Goal: Complete application form

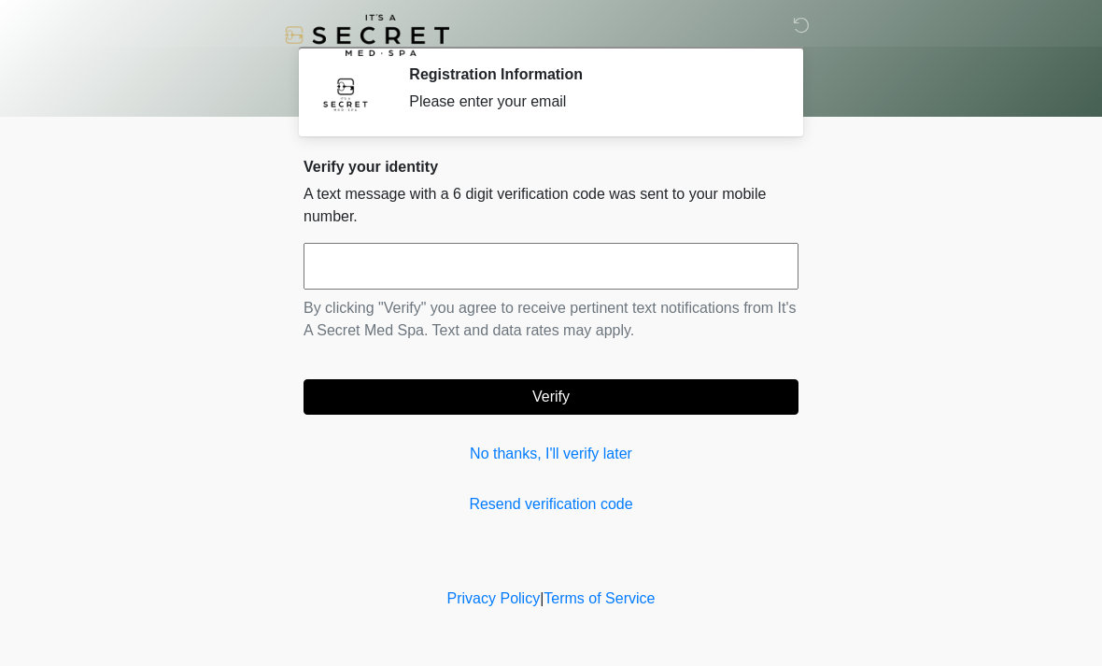
click at [489, 261] on input "text" at bounding box center [550, 266] width 495 height 47
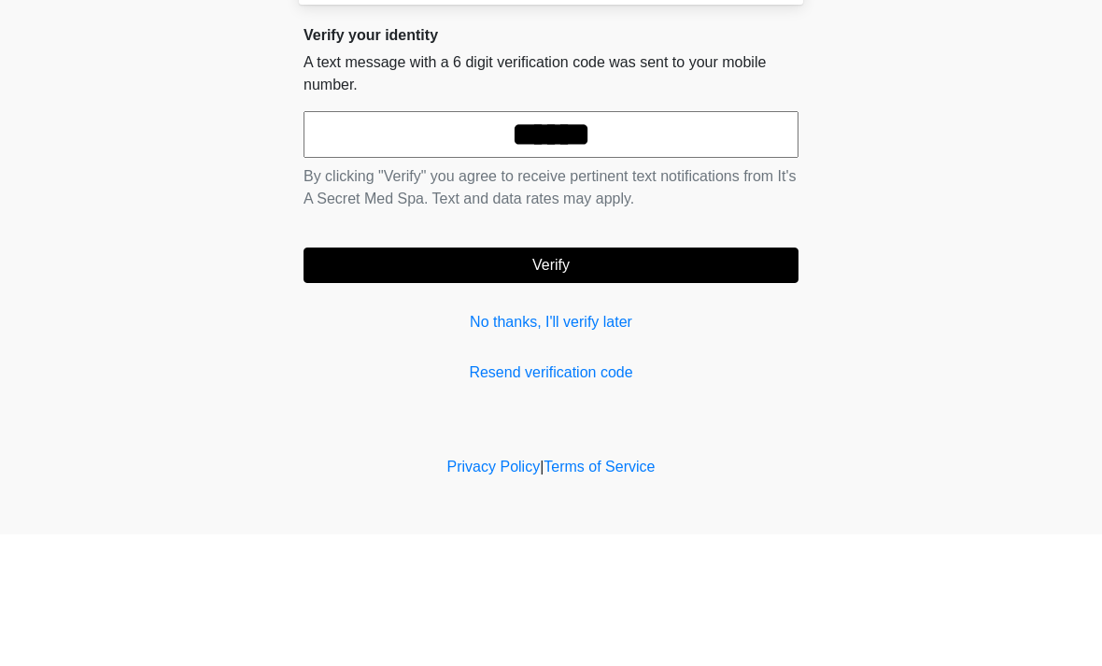
type input "******"
click at [576, 379] on button "Verify" at bounding box center [550, 396] width 495 height 35
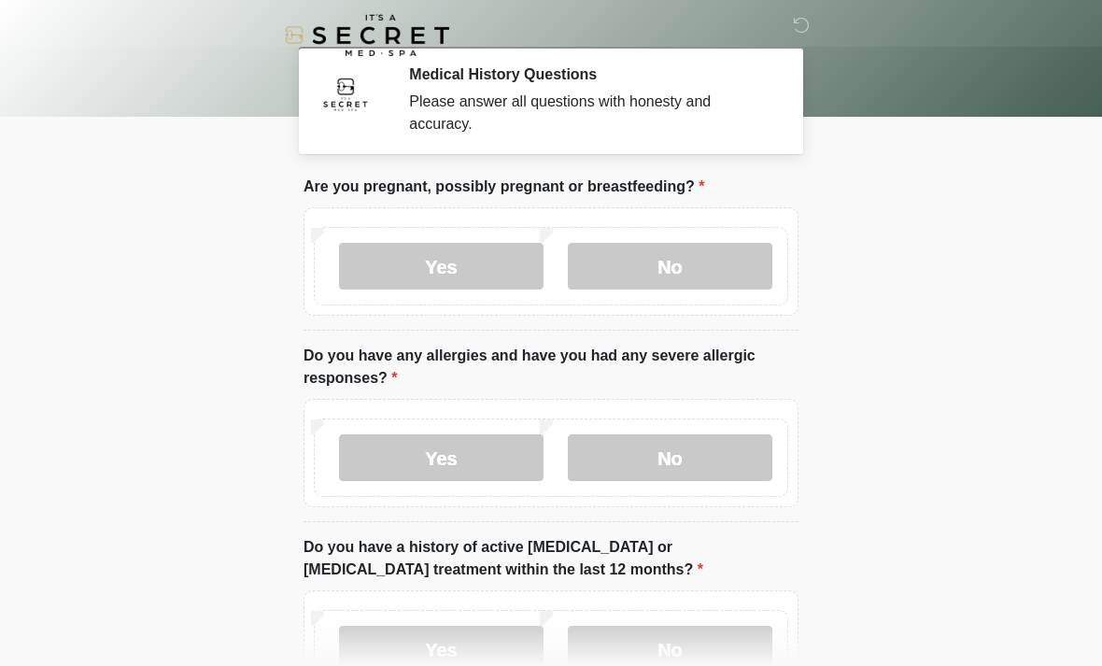
click at [684, 263] on label "No" at bounding box center [670, 266] width 205 height 47
click at [678, 469] on label "No" at bounding box center [670, 457] width 205 height 47
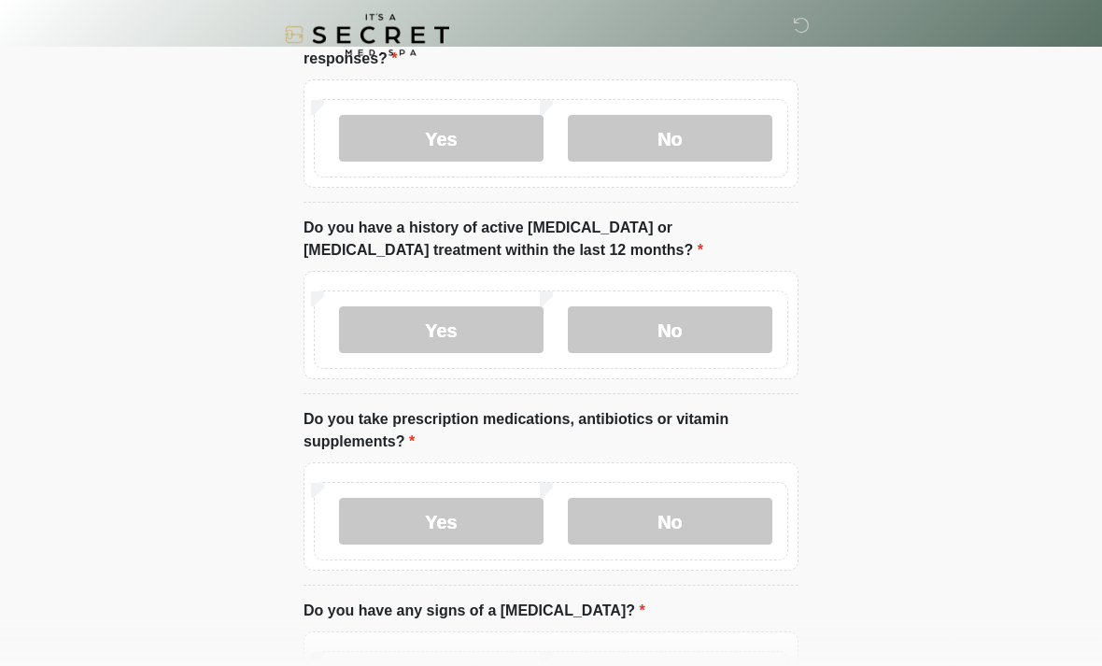
click at [695, 329] on label "No" at bounding box center [670, 330] width 205 height 47
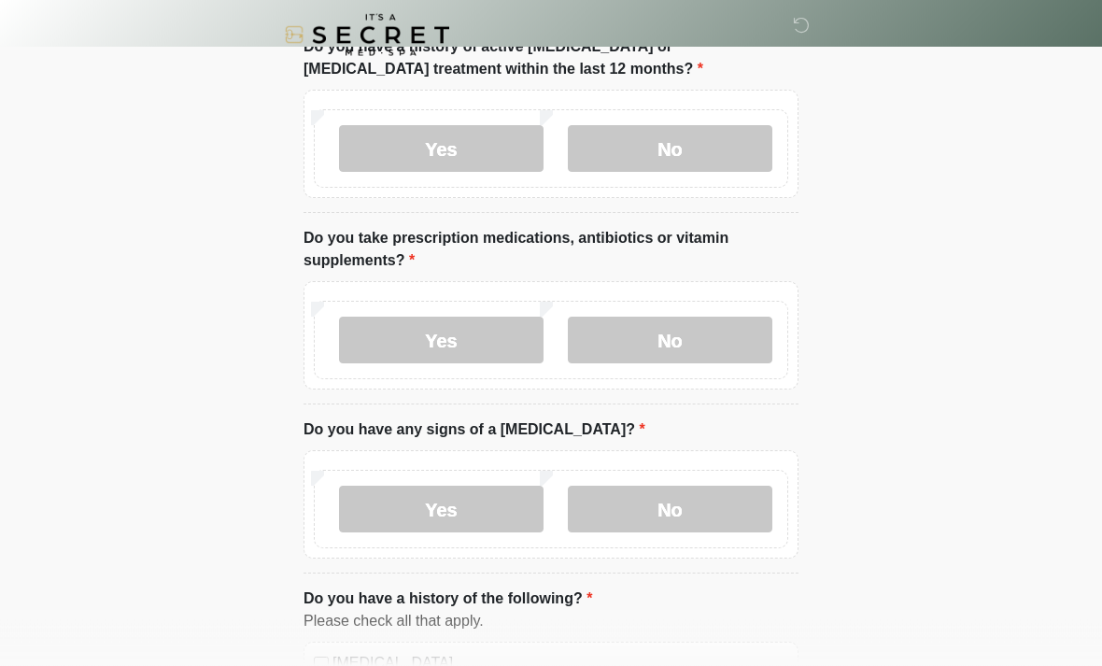
scroll to position [501, 0]
click at [441, 349] on label "Yes" at bounding box center [441, 340] width 205 height 47
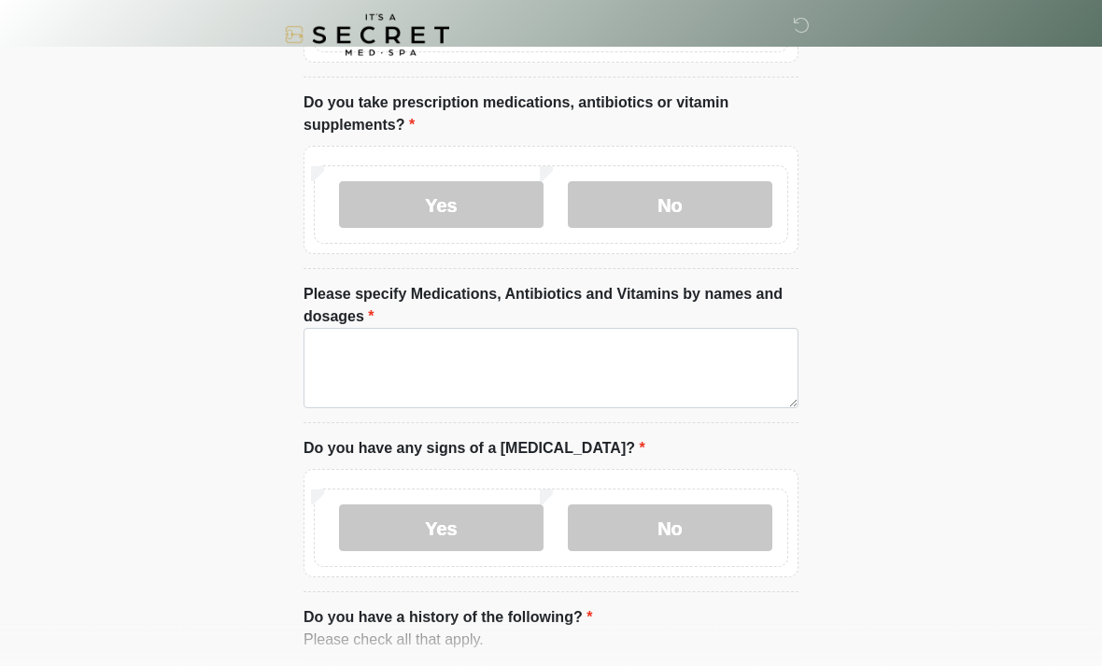
scroll to position [640, 0]
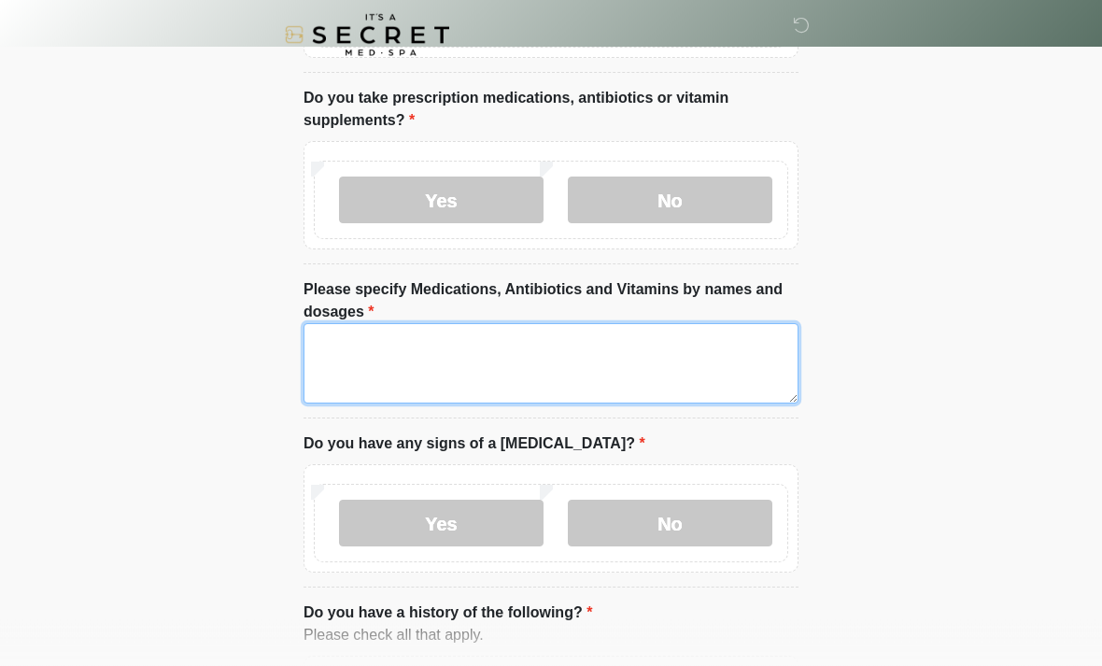
click at [554, 354] on textarea "Please specify Medications, Antibiotics and Vitamins by names and dosages" at bounding box center [550, 364] width 495 height 80
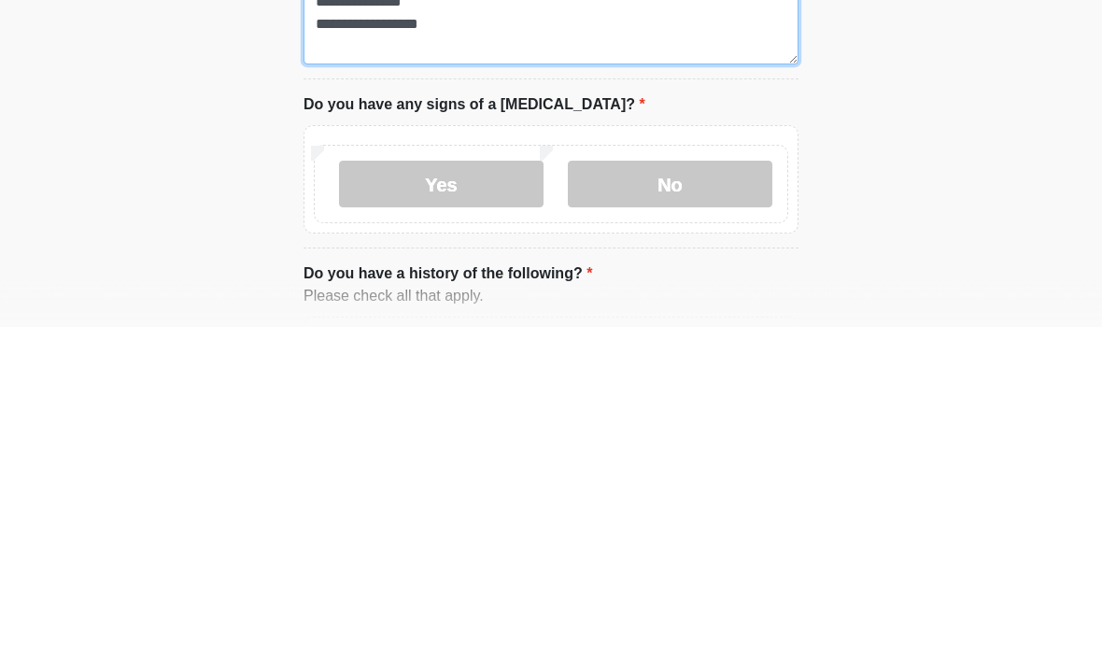
type textarea "**********"
click at [696, 501] on label "No" at bounding box center [670, 524] width 205 height 47
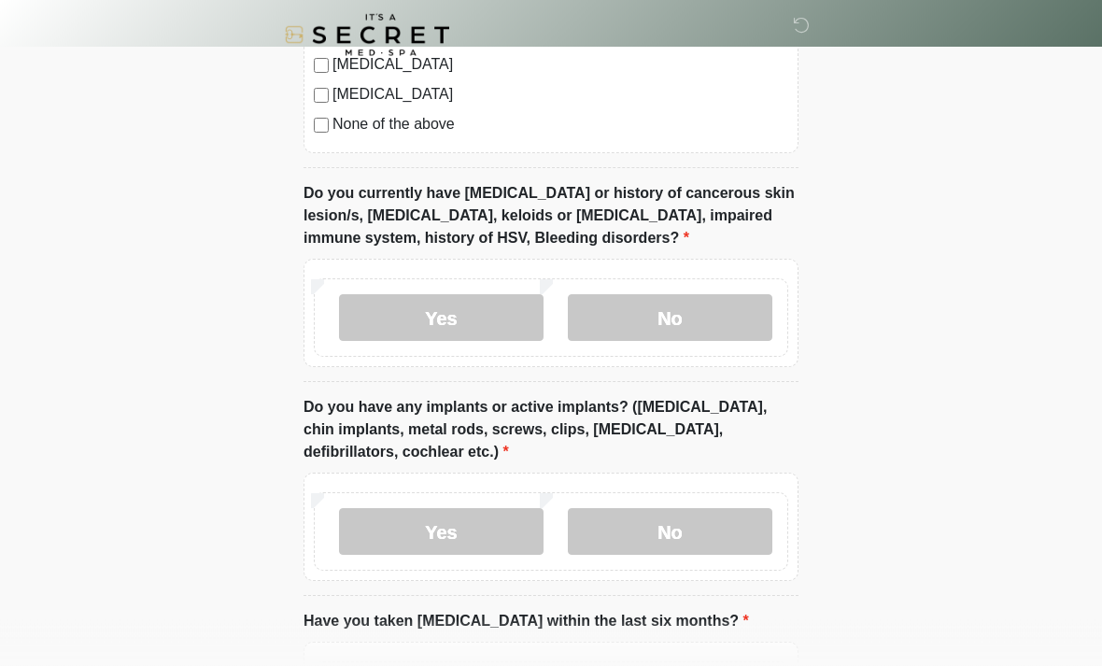
scroll to position [1522, 0]
click at [697, 311] on label "No" at bounding box center [670, 317] width 205 height 47
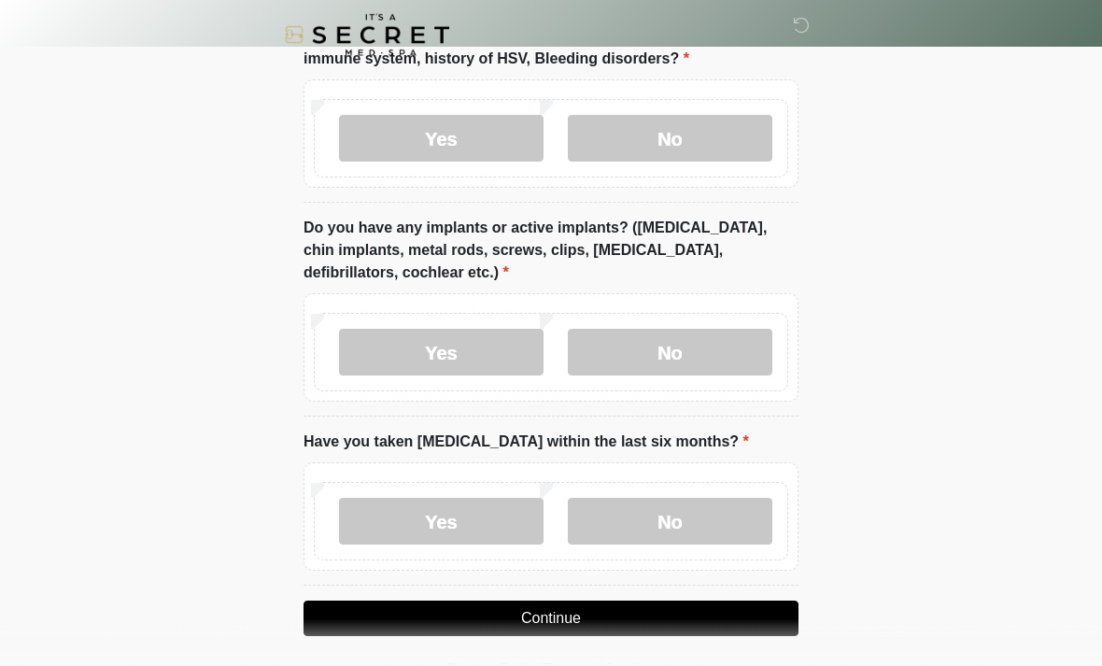
scroll to position [1701, 0]
click at [702, 347] on label "No" at bounding box center [670, 352] width 205 height 47
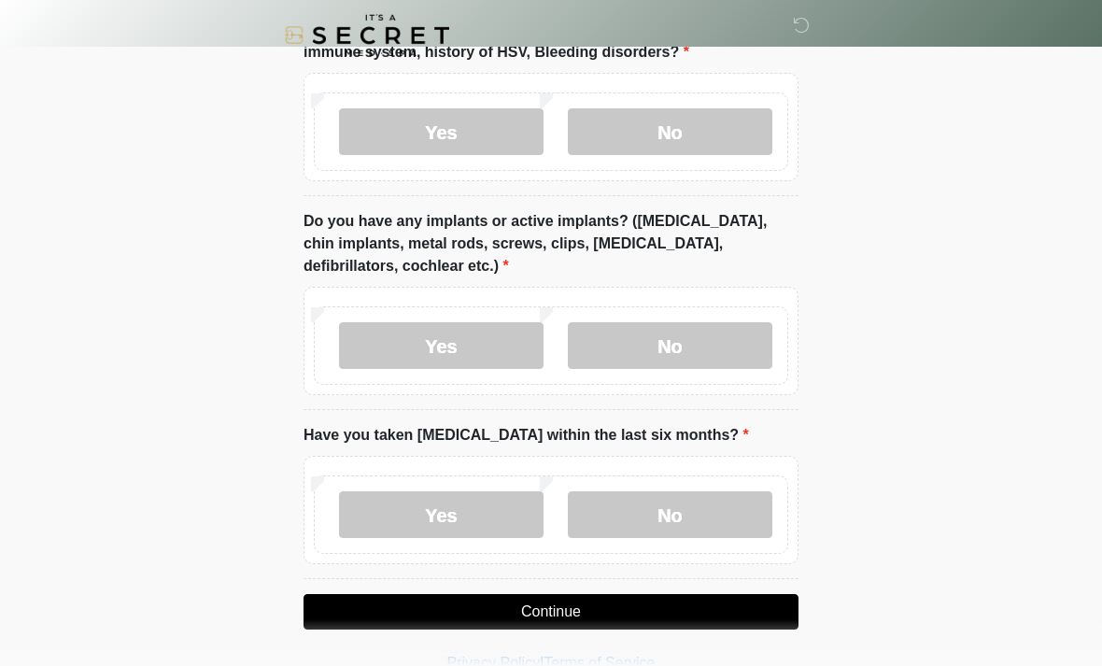
click at [702, 515] on label "No" at bounding box center [670, 514] width 205 height 47
click at [585, 604] on button "Continue" at bounding box center [550, 611] width 495 height 35
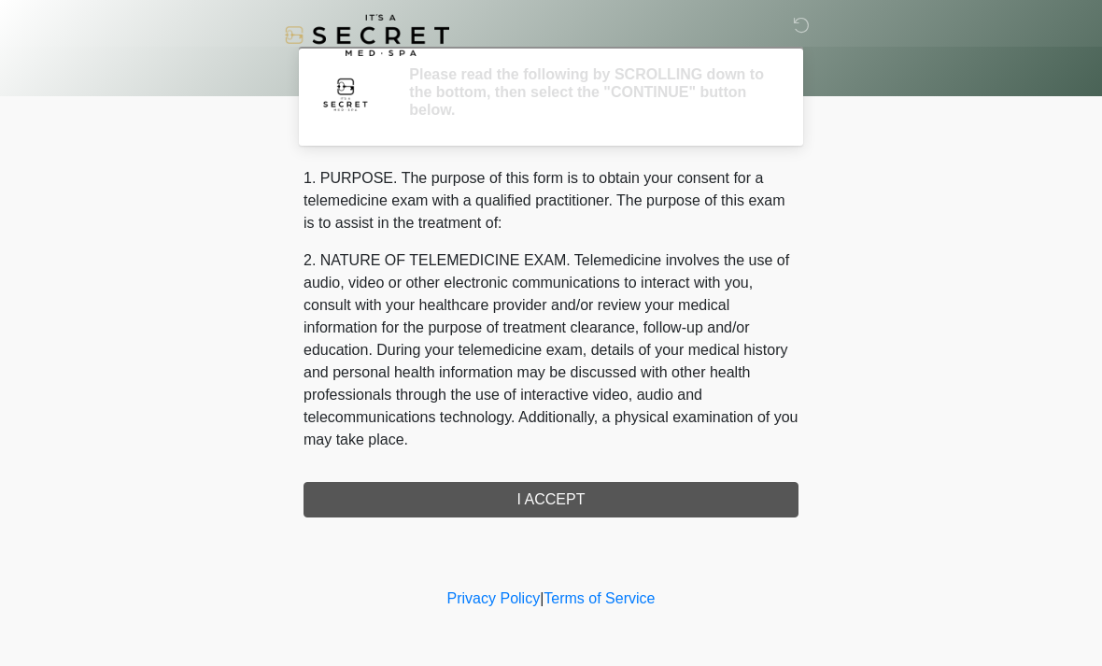
scroll to position [0, 0]
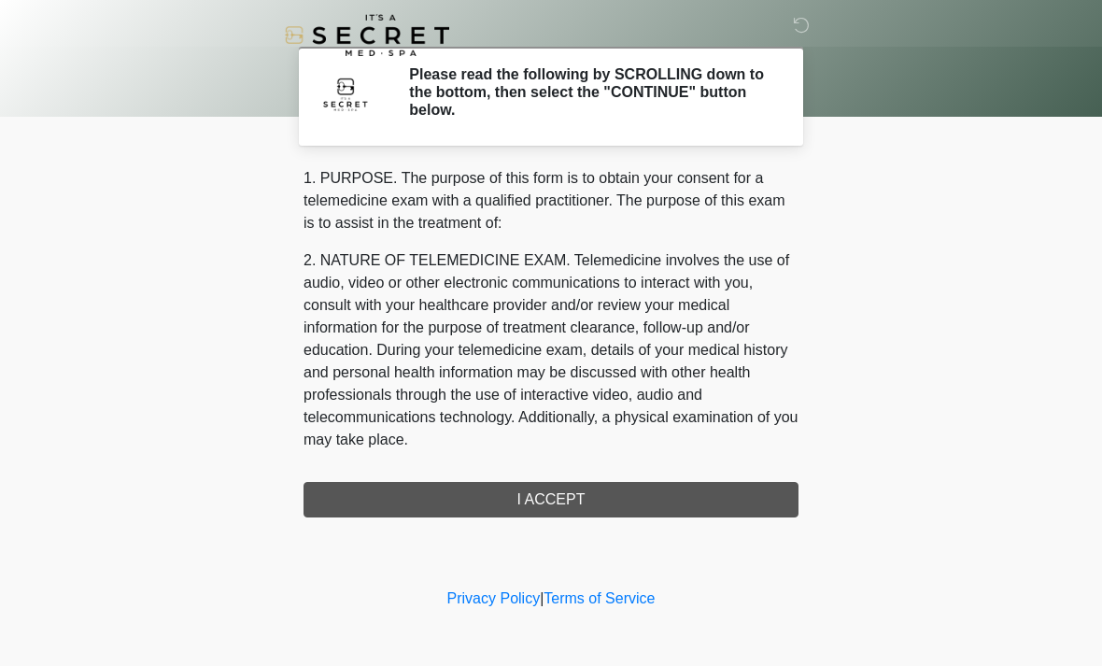
click at [602, 495] on div "1. PURPOSE. The purpose of this form is to obtain your consent for a telemedici…" at bounding box center [550, 342] width 495 height 350
click at [565, 503] on div "1. PURPOSE. The purpose of this form is to obtain your consent for a telemedici…" at bounding box center [550, 342] width 495 height 350
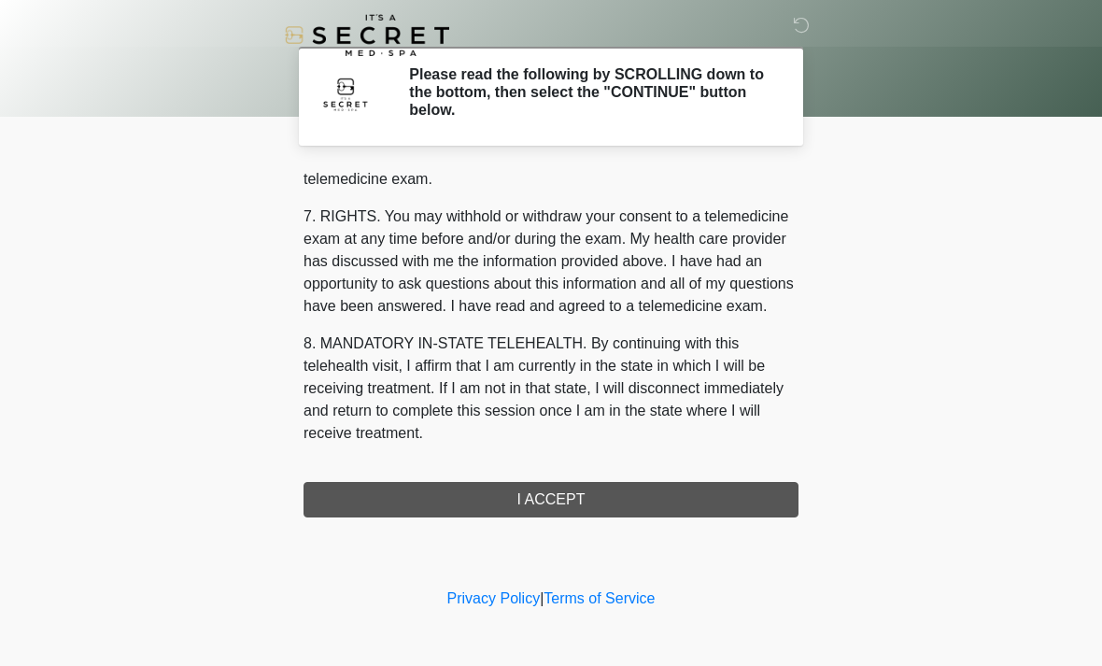
scroll to position [791, 0]
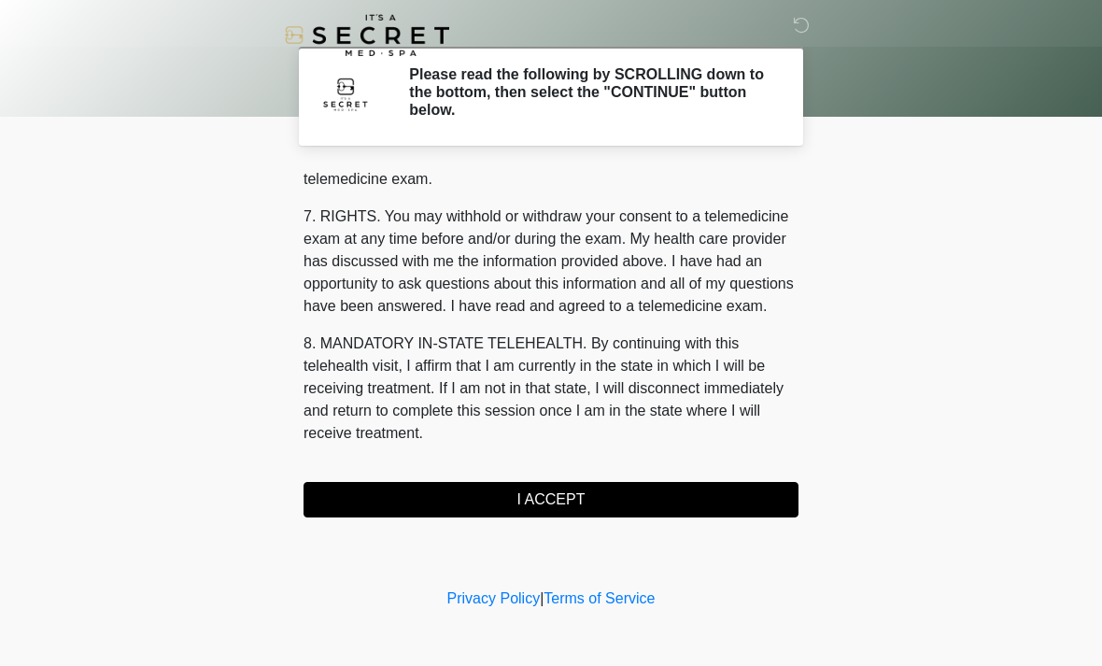
click at [594, 499] on button "I ACCEPT" at bounding box center [550, 499] width 495 height 35
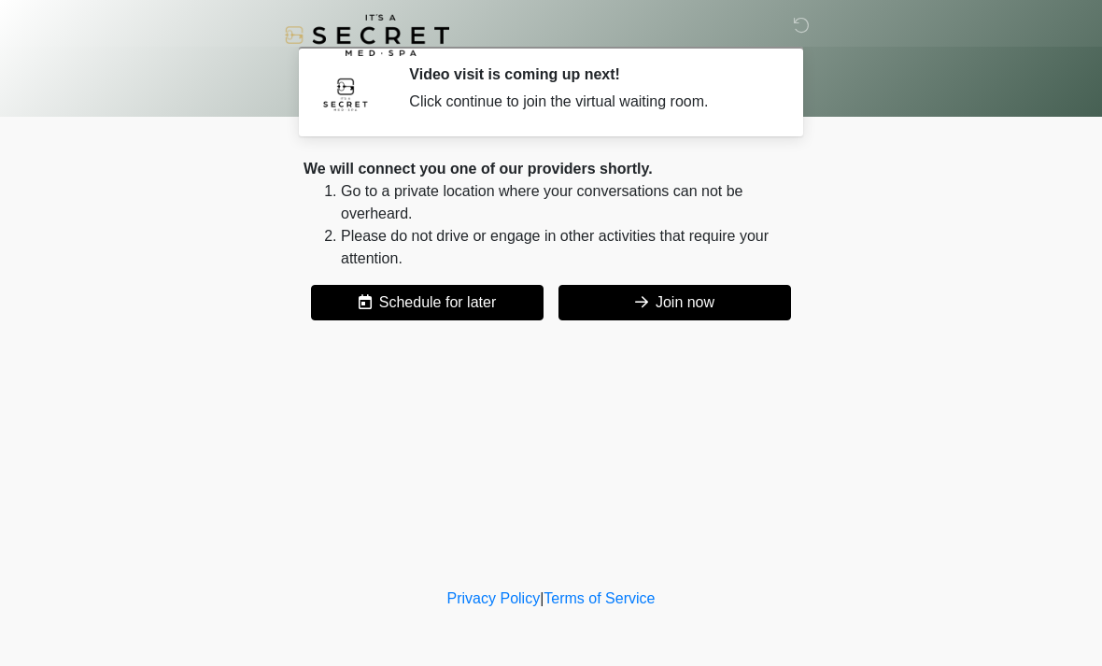
click at [697, 294] on button "Join now" at bounding box center [674, 302] width 233 height 35
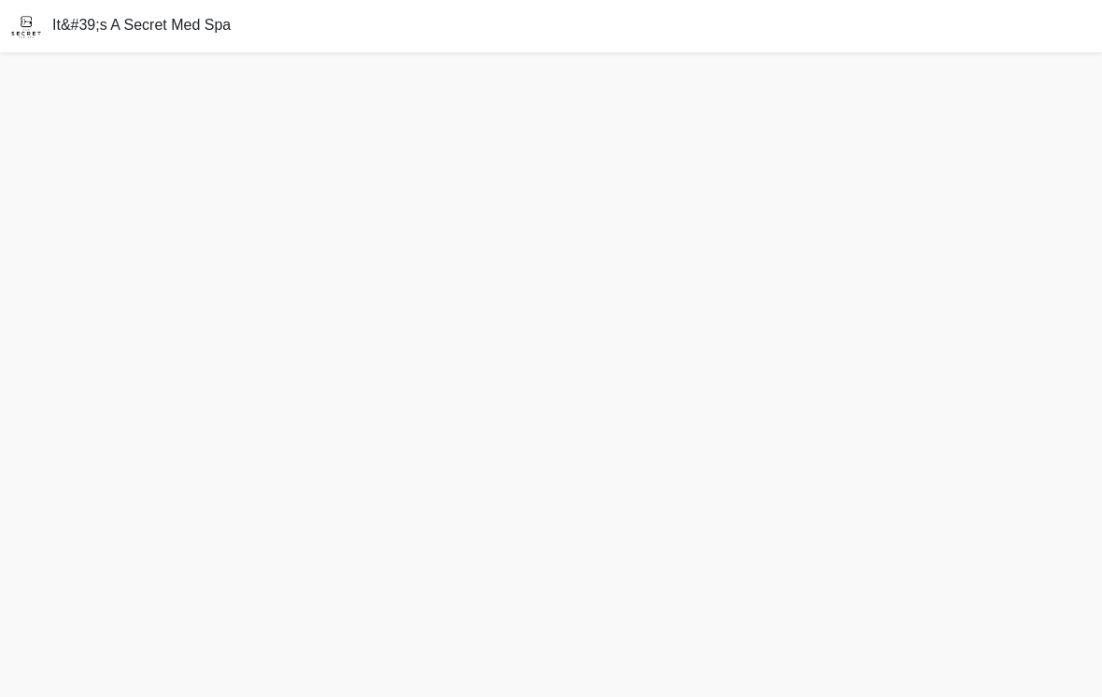
scroll to position [29, 0]
